Goal: Complete application form

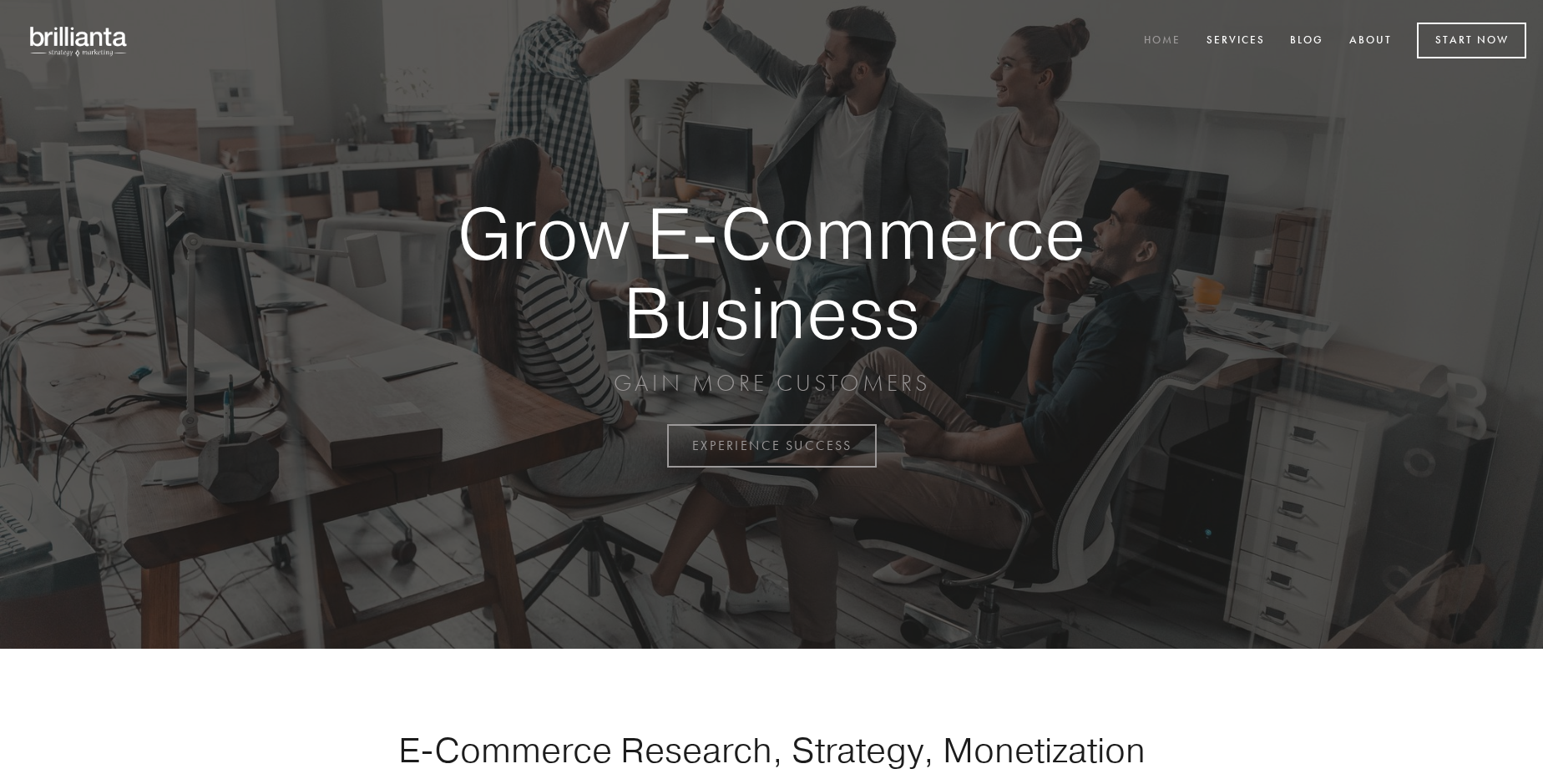
scroll to position [4375, 0]
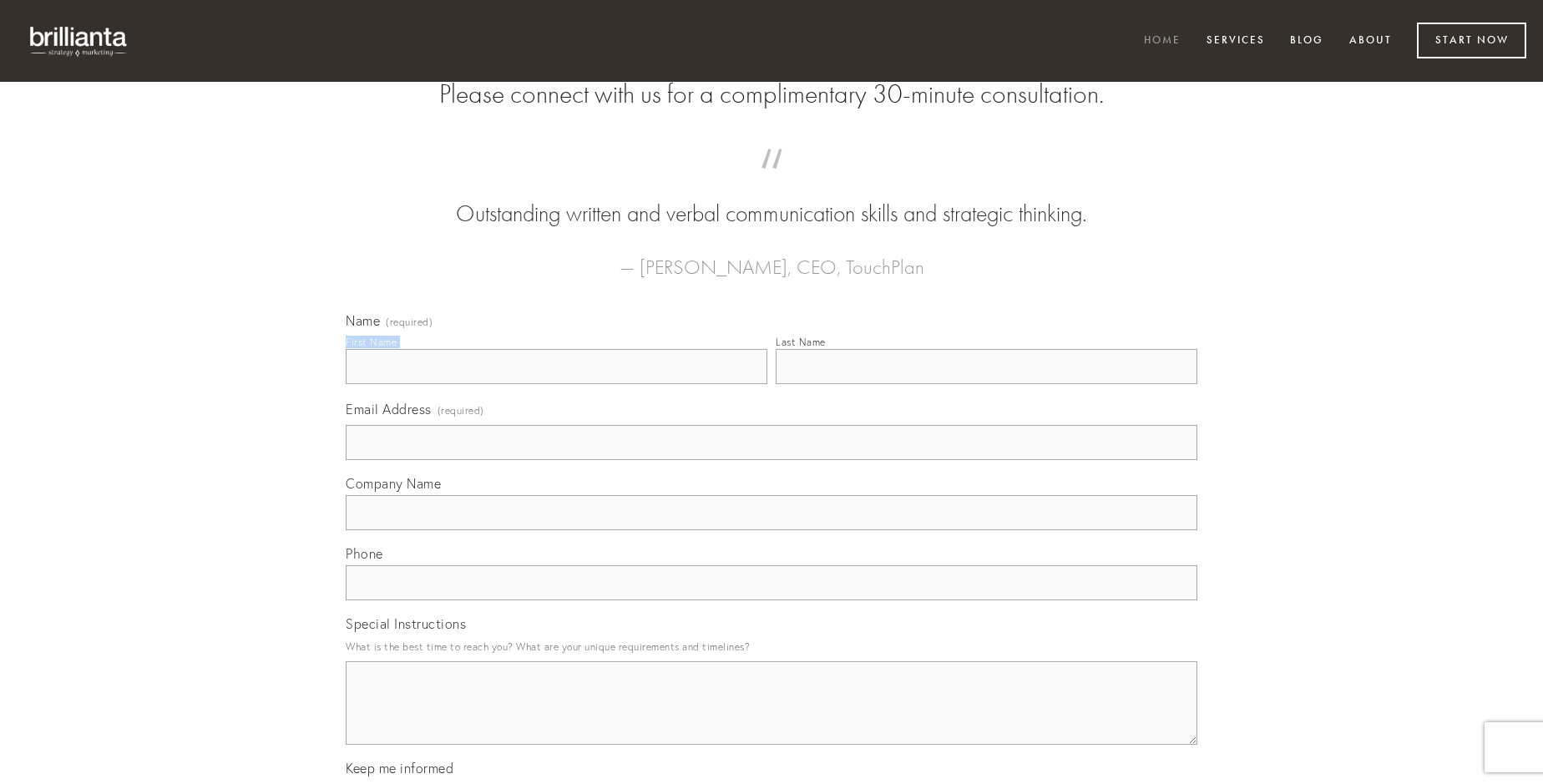
type input "[PERSON_NAME]"
click at [986, 384] on input "Last Name" at bounding box center [987, 366] width 422 height 35
type input "[PERSON_NAME]"
click at [771, 460] on input "Email Address (required)" at bounding box center [771, 442] width 851 height 35
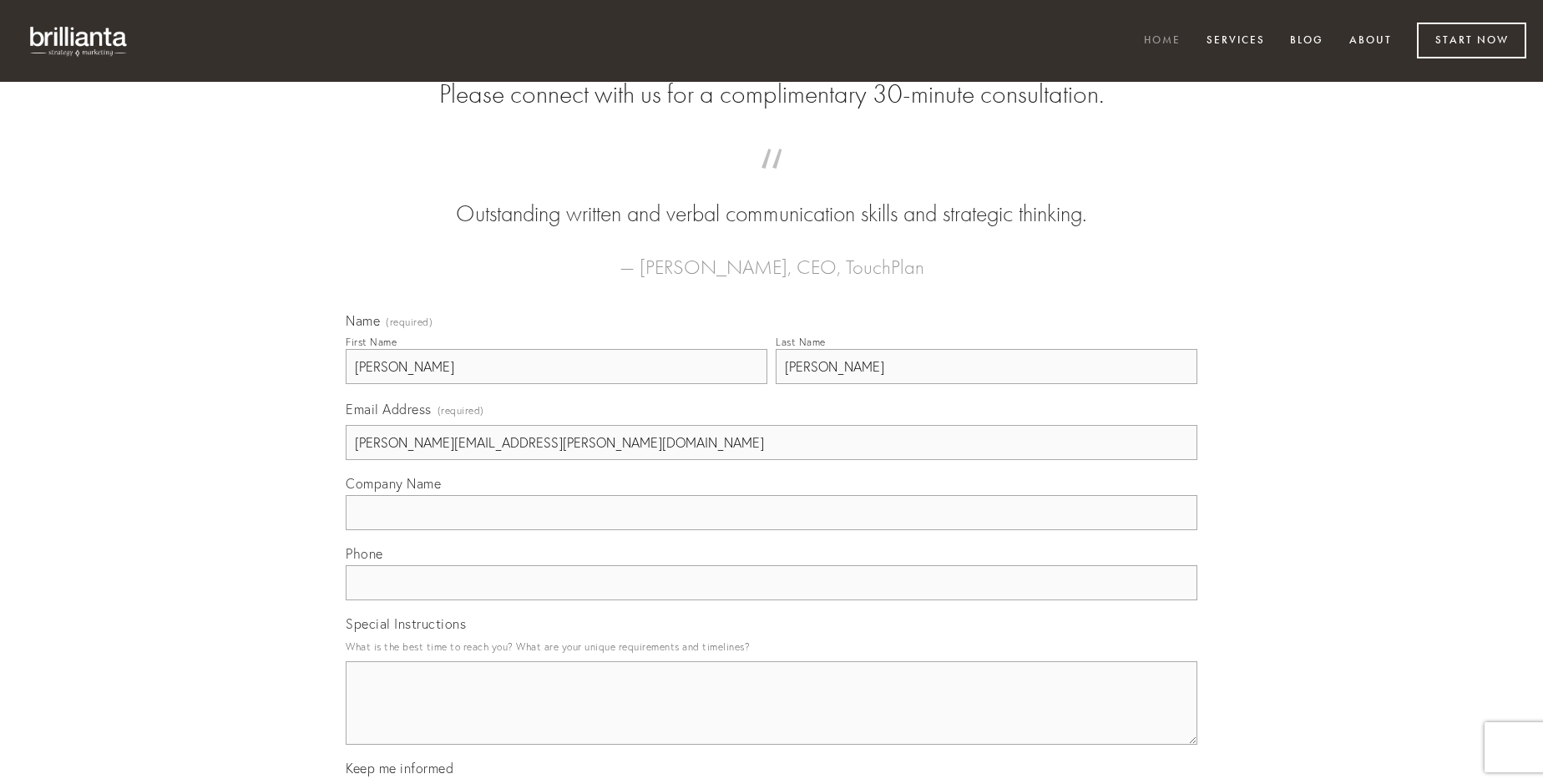
type input "[PERSON_NAME][EMAIL_ADDRESS][PERSON_NAME][DOMAIN_NAME]"
click at [771, 530] on input "Company Name" at bounding box center [771, 512] width 851 height 35
type input "vehemens"
click at [771, 600] on input "text" at bounding box center [771, 582] width 851 height 35
click at [771, 718] on textarea "Special Instructions" at bounding box center [771, 703] width 851 height 83
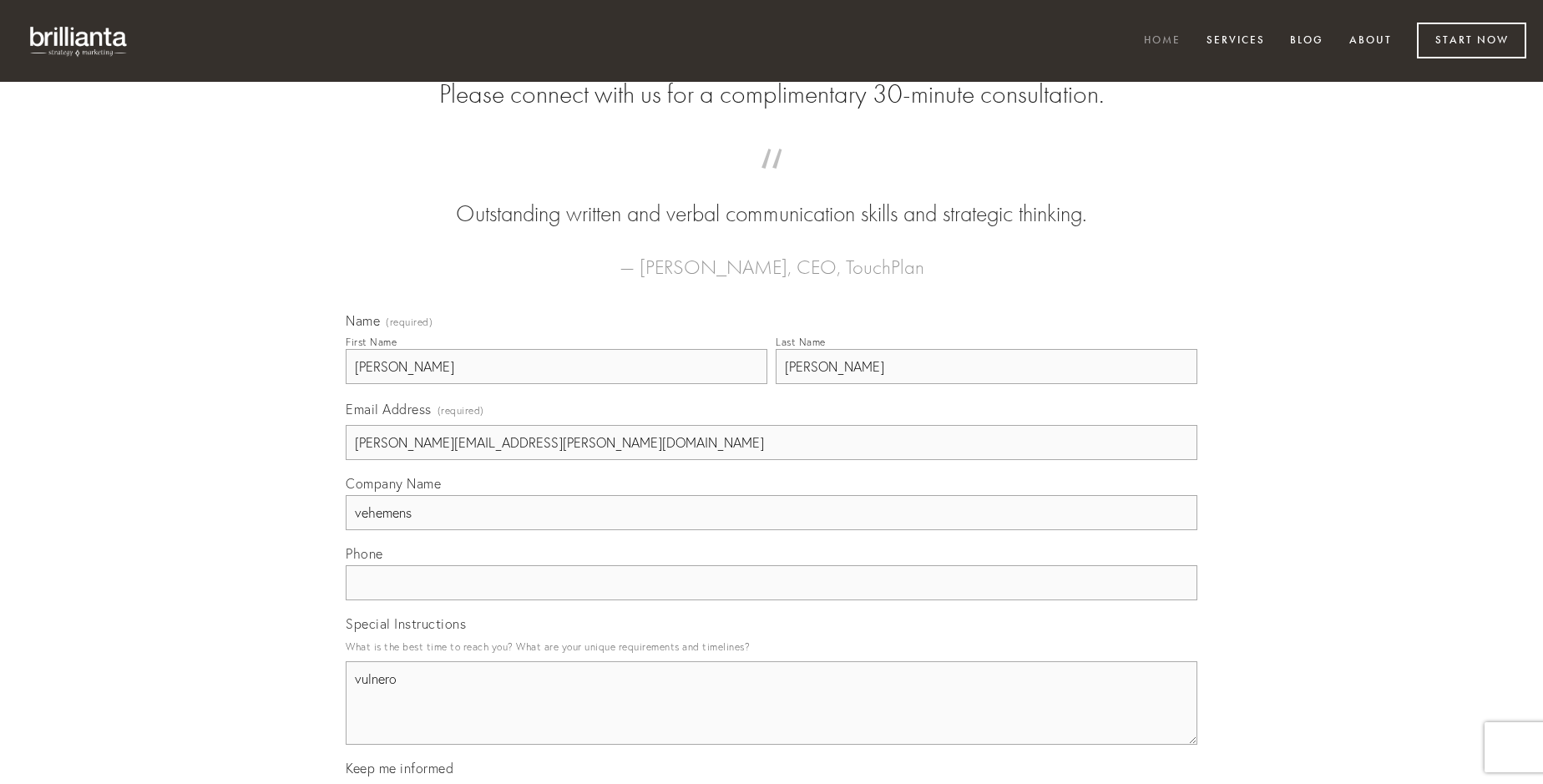
type textarea "vulnero"
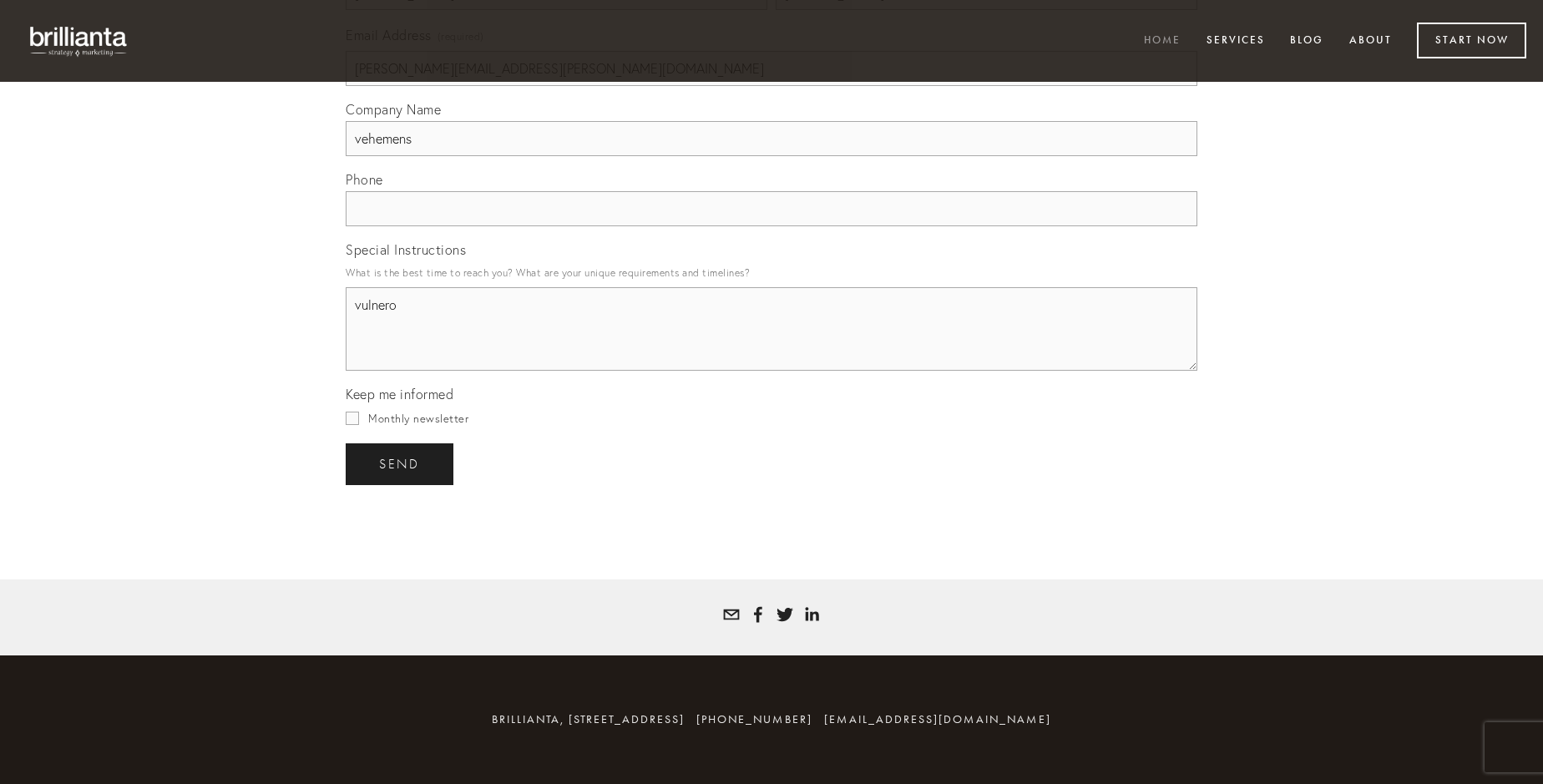
click at [401, 463] on span "send" at bounding box center [399, 464] width 41 height 15
